Goal: Transaction & Acquisition: Purchase product/service

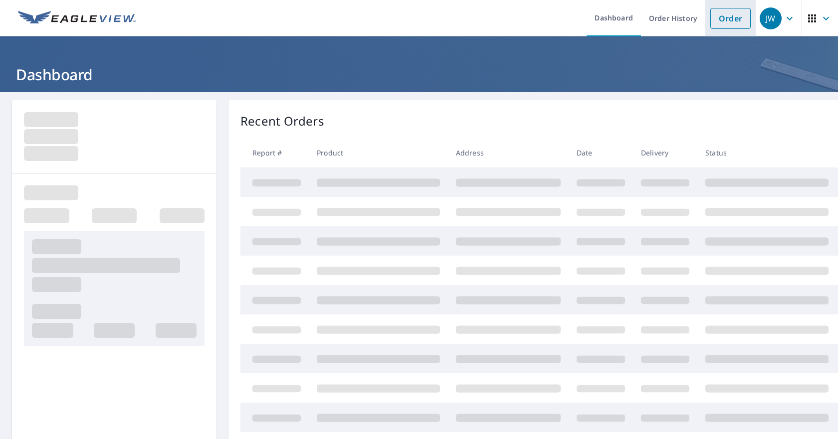
click at [730, 19] on link "Order" at bounding box center [730, 18] width 40 height 21
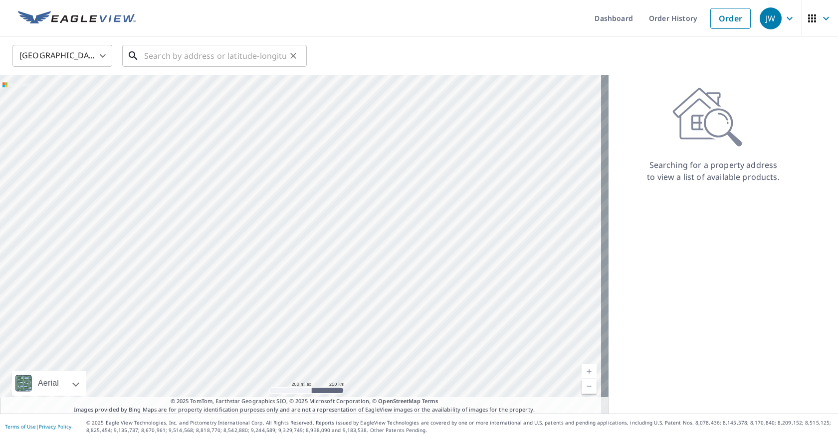
click at [159, 53] on input "text" at bounding box center [215, 56] width 142 height 28
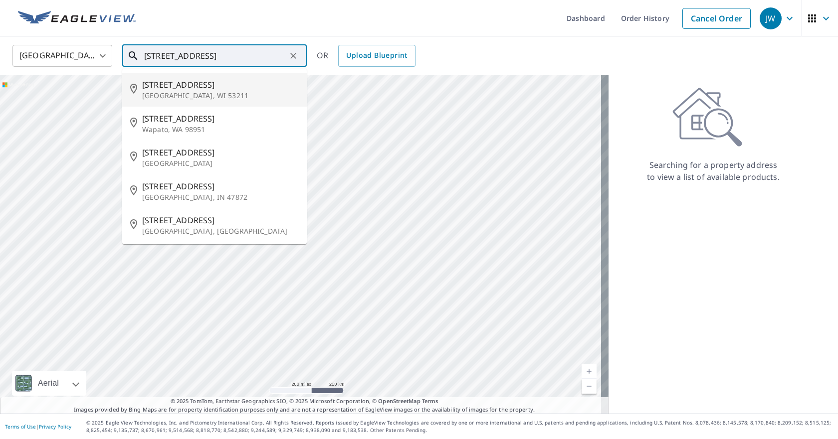
click at [183, 57] on input "[STREET_ADDRESS]" at bounding box center [215, 56] width 142 height 28
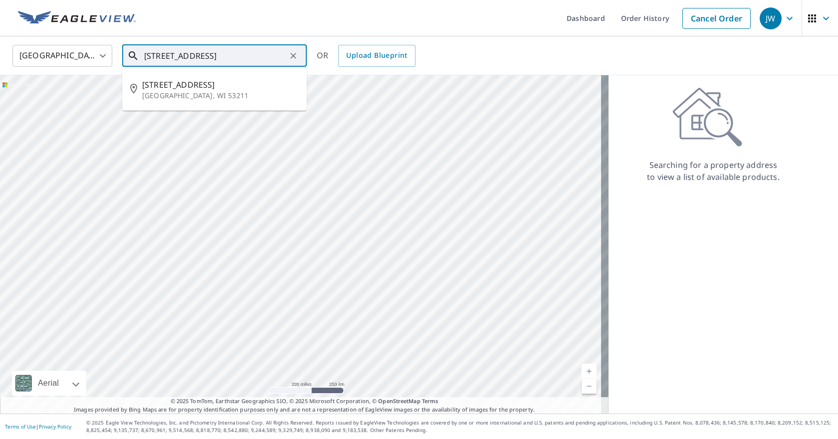
click at [219, 62] on input "[STREET_ADDRESS]" at bounding box center [215, 56] width 142 height 28
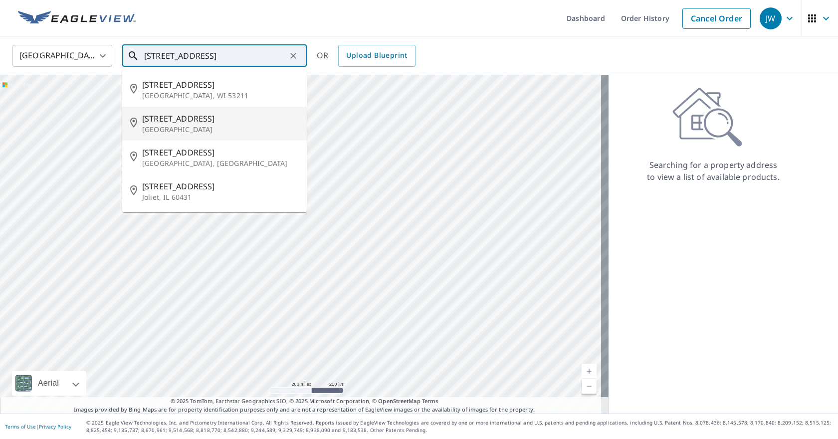
click at [180, 110] on li "[STREET_ADDRESS]" at bounding box center [214, 124] width 184 height 34
type input "[STREET_ADDRESS]"
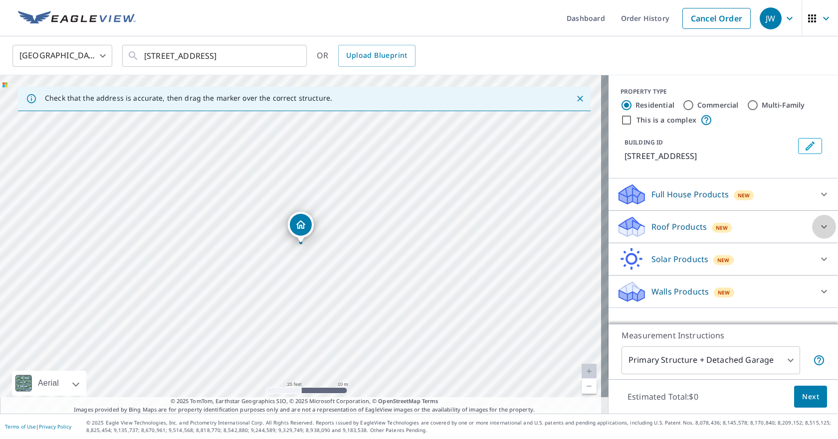
click at [818, 233] on icon at bounding box center [824, 227] width 12 height 12
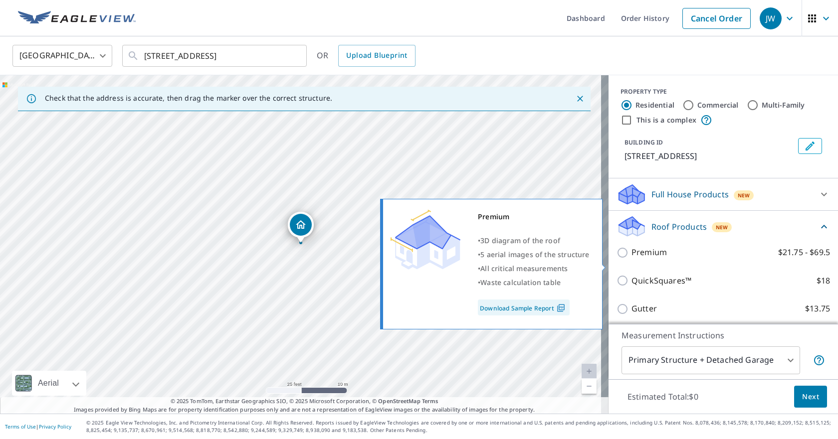
click at [643, 259] on p "Premium" at bounding box center [648, 252] width 35 height 12
click at [631, 259] on input "Premium $21.75 - $69.5" at bounding box center [623, 253] width 15 height 12
checkbox input "true"
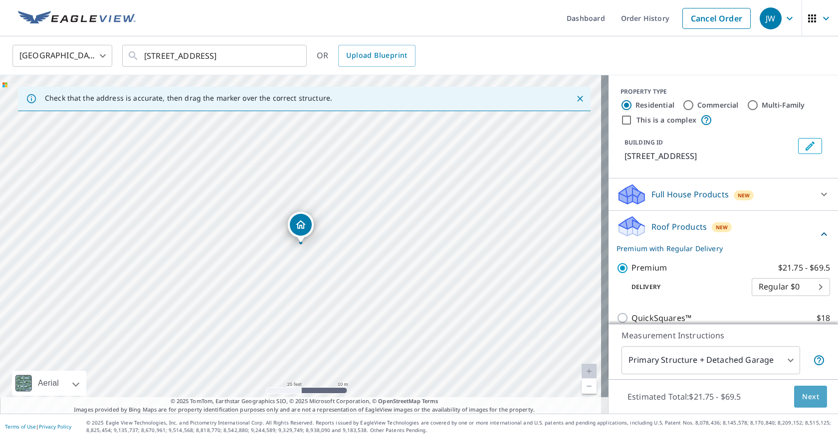
click at [809, 405] on button "Next" at bounding box center [810, 397] width 33 height 22
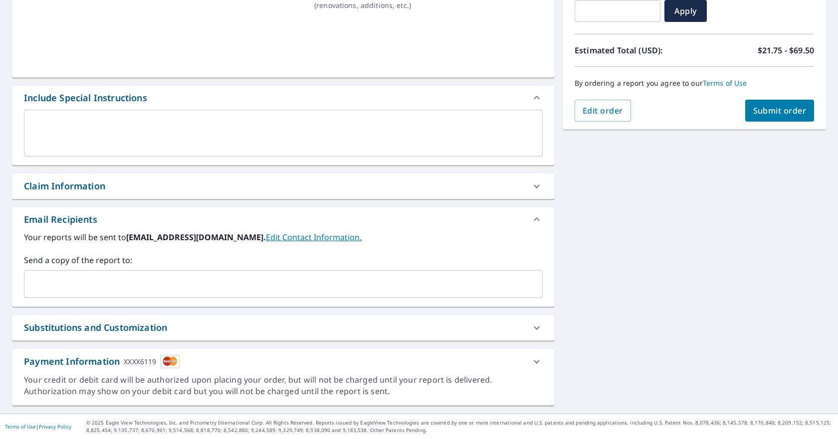
scroll to position [188, 0]
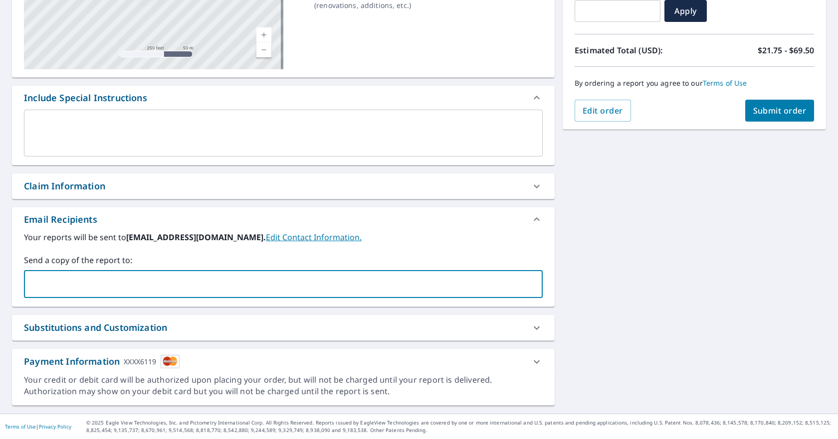
click at [48, 285] on input "text" at bounding box center [275, 284] width 495 height 19
type input "[PERSON_NAME][EMAIL_ADDRESS][DOMAIN_NAME]"
click at [789, 111] on span "Submit order" at bounding box center [779, 110] width 53 height 11
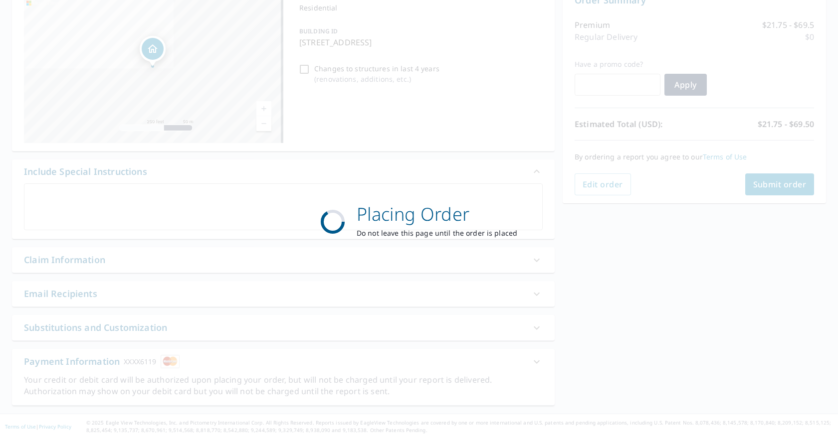
scroll to position [115, 0]
